Goal: Task Accomplishment & Management: Manage account settings

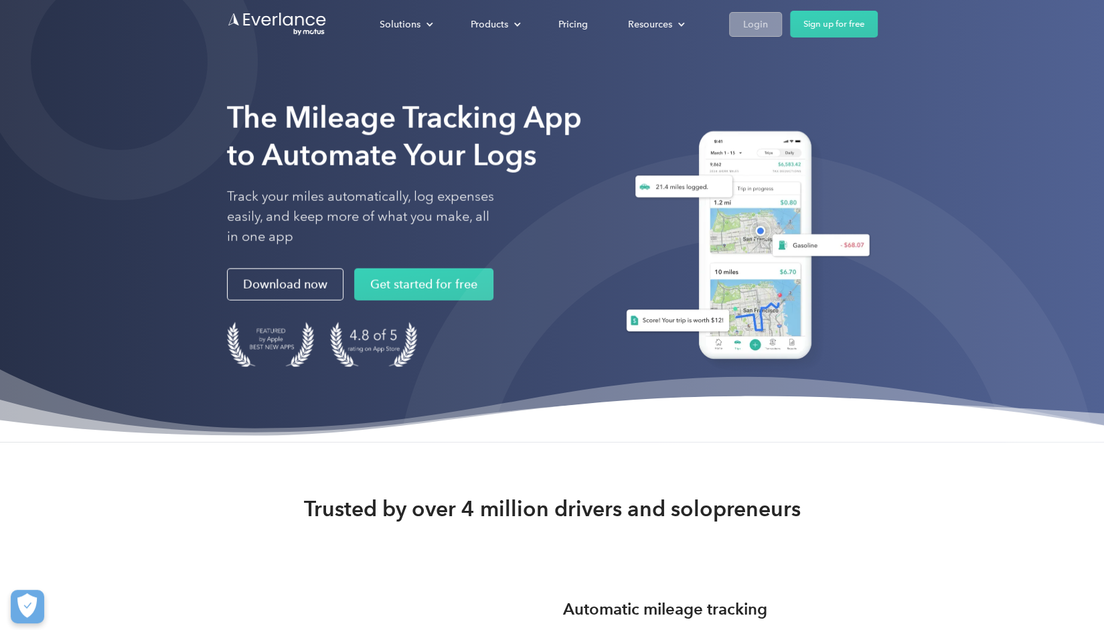
click at [762, 29] on div "Login" at bounding box center [755, 24] width 25 height 17
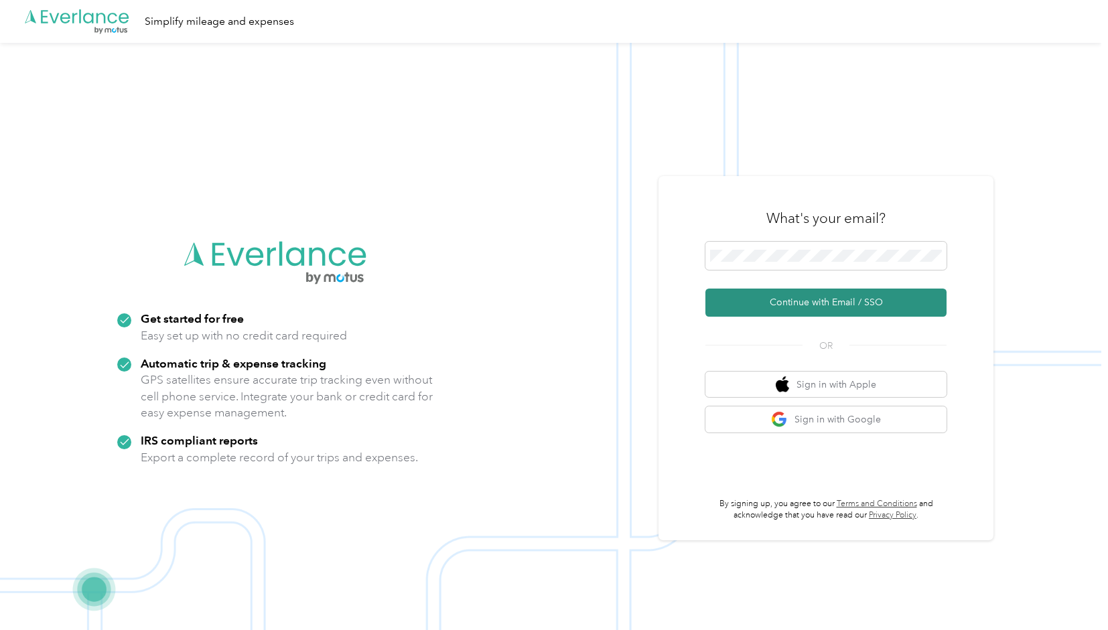
click at [861, 301] on button "Continue with Email / SSO" at bounding box center [825, 303] width 241 height 28
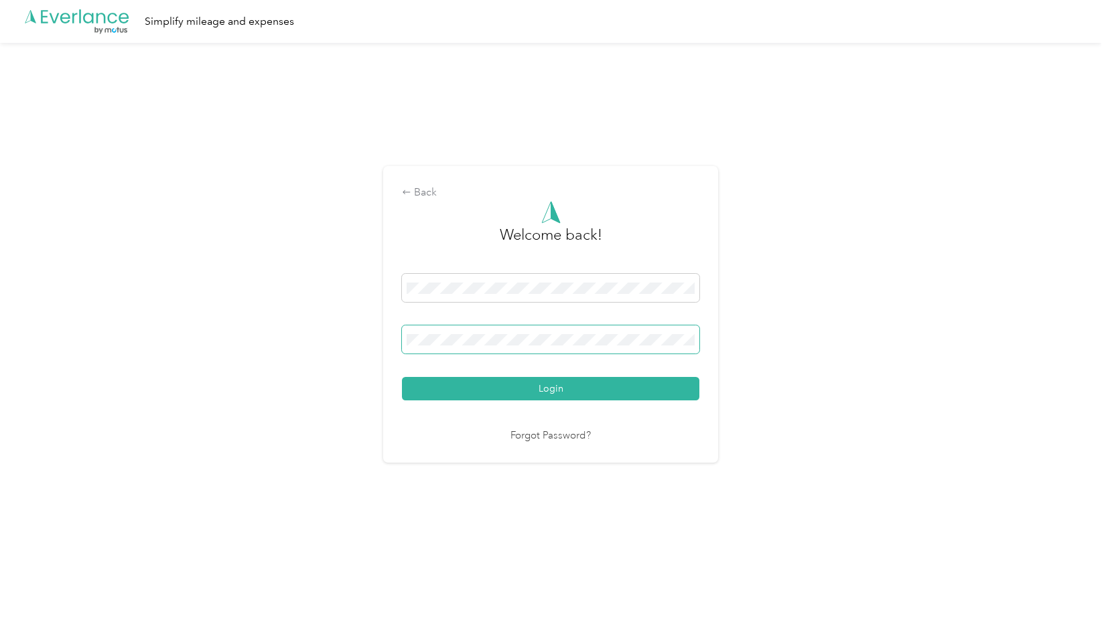
click at [402, 377] on button "Login" at bounding box center [550, 388] width 297 height 23
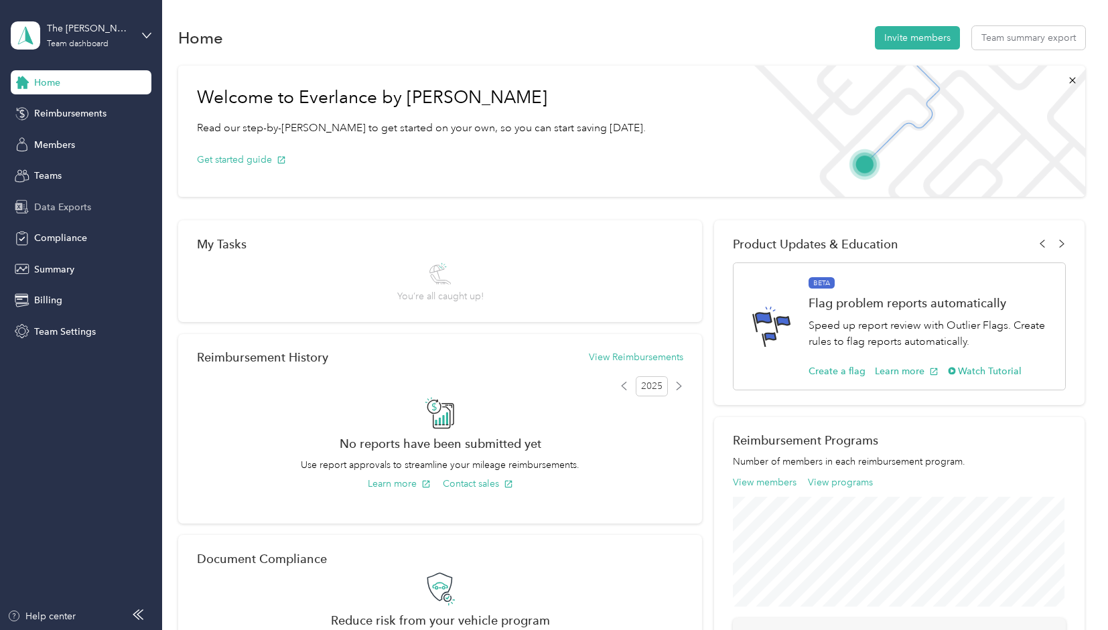
click at [78, 204] on span "Data Exports" at bounding box center [62, 207] width 57 height 14
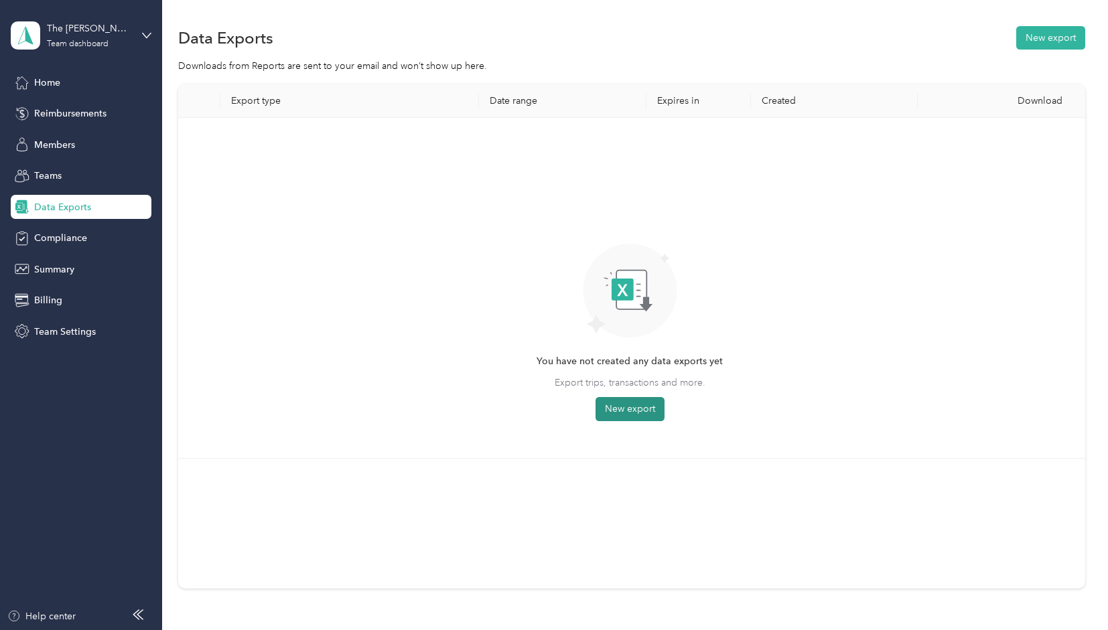
click at [644, 400] on button "New export" at bounding box center [629, 409] width 69 height 24
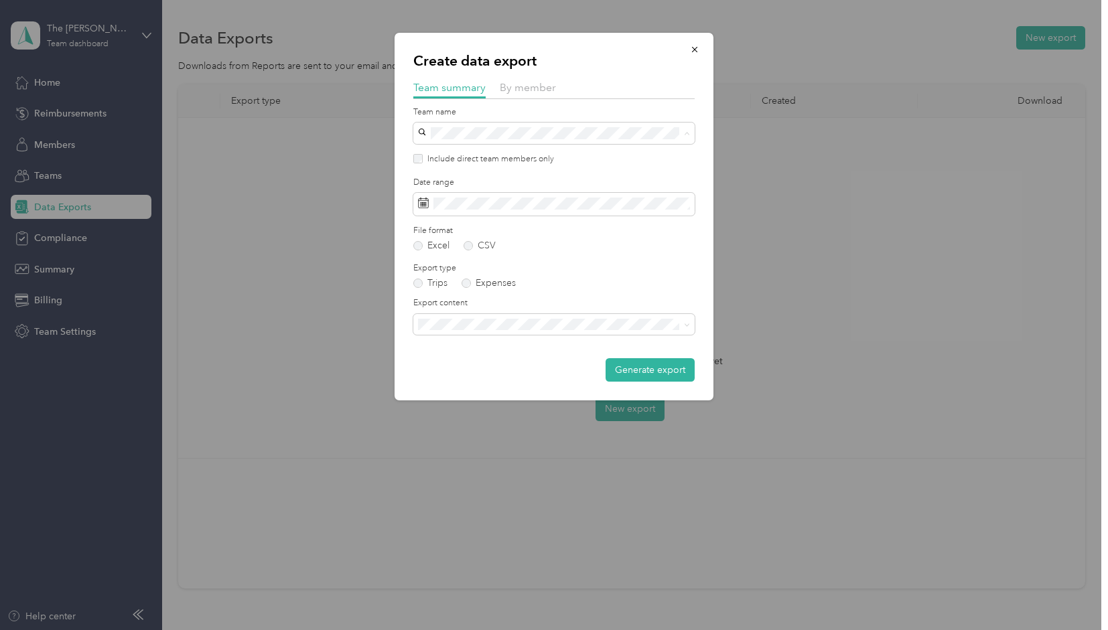
click at [390, 172] on div at bounding box center [554, 315] width 1108 height 630
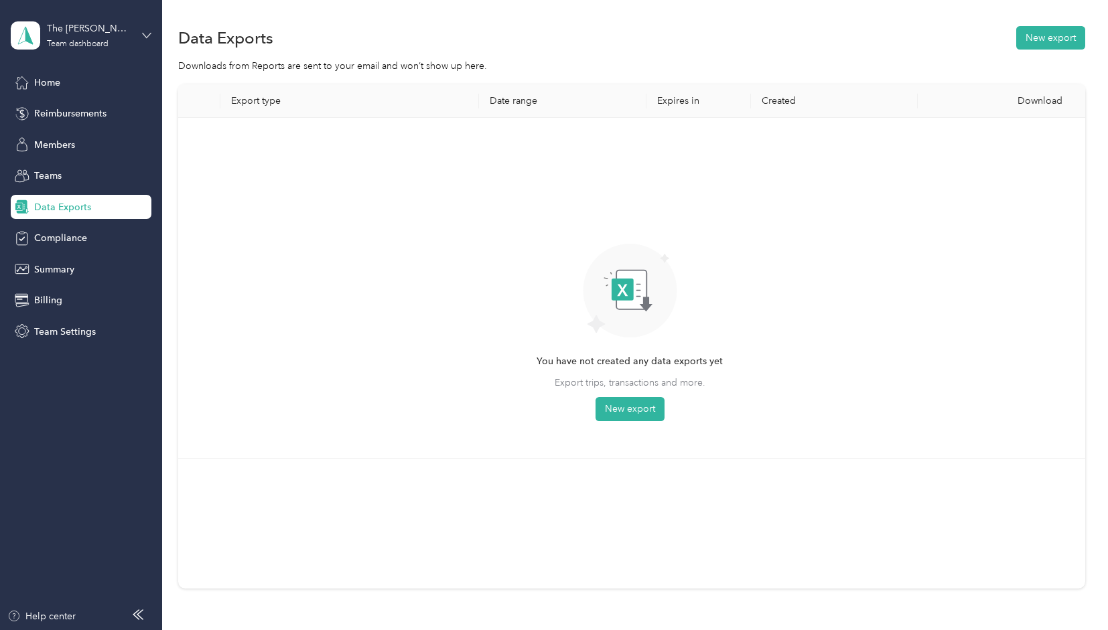
click at [142, 38] on icon at bounding box center [146, 35] width 9 height 9
click at [161, 136] on div "Personal dashboard" at bounding box center [189, 139] width 339 height 23
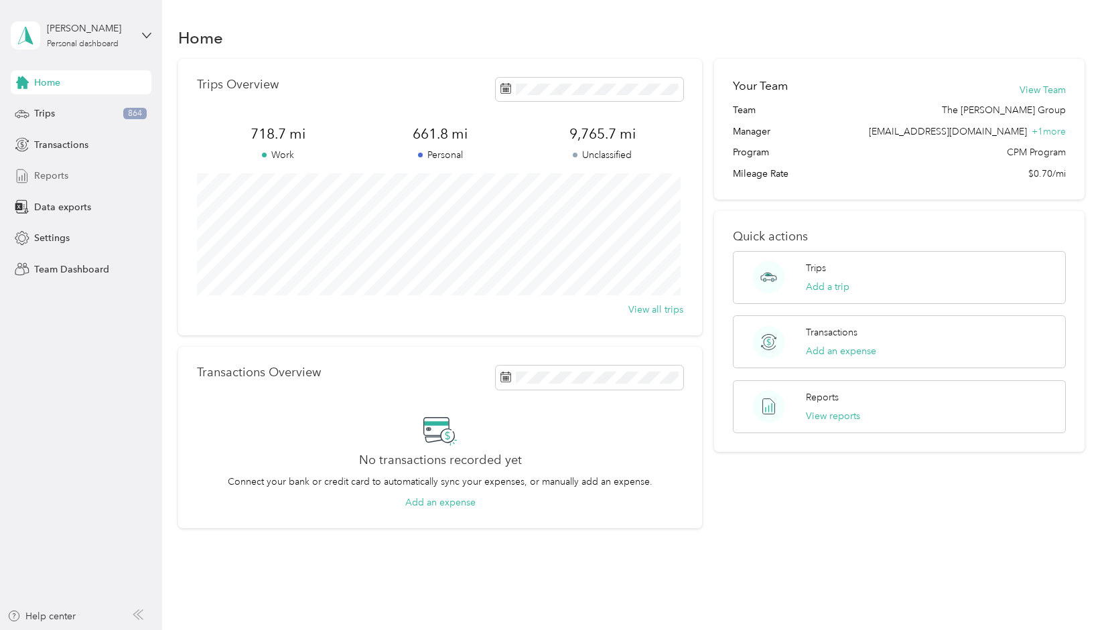
click at [64, 170] on span "Reports" at bounding box center [51, 176] width 34 height 14
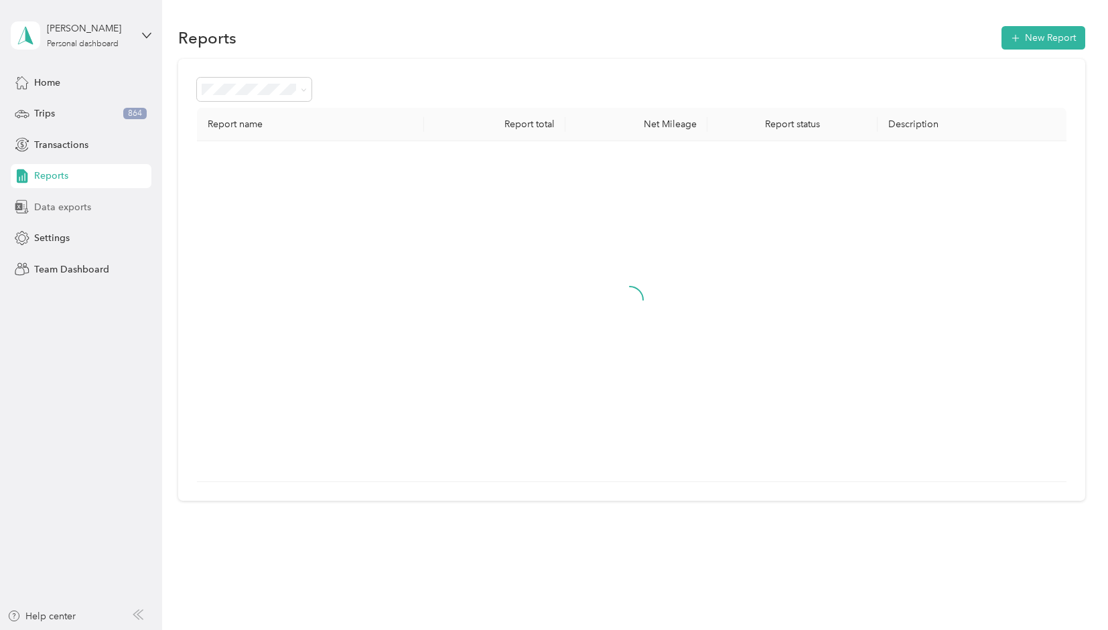
click at [98, 206] on div "Data exports" at bounding box center [81, 207] width 141 height 24
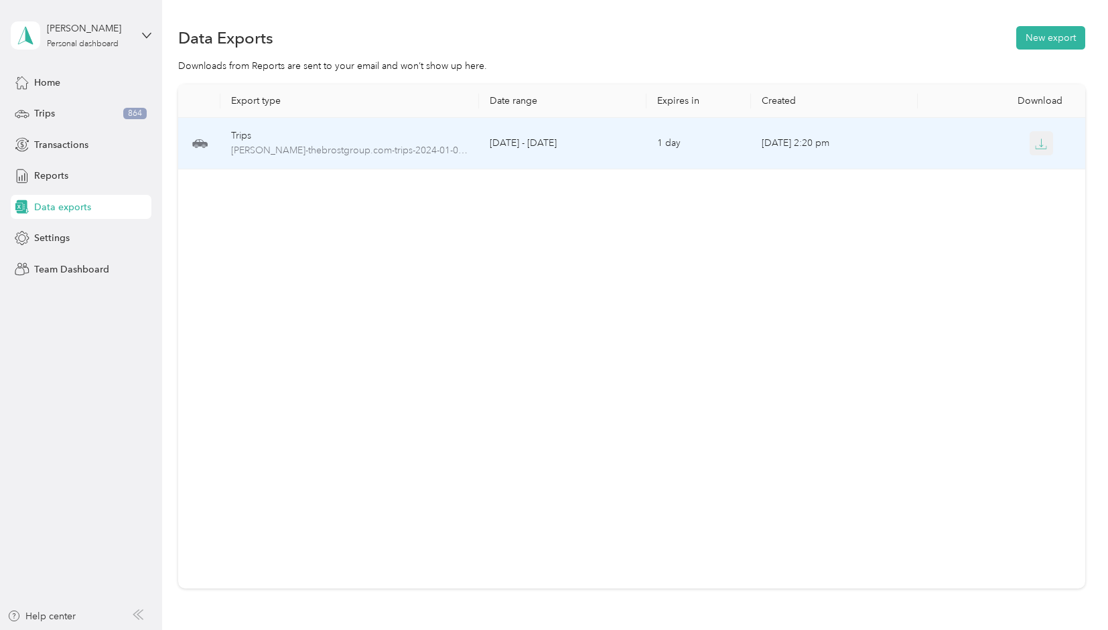
click at [1035, 137] on span "button" at bounding box center [1041, 142] width 12 height 11
